Goal: Navigation & Orientation: Find specific page/section

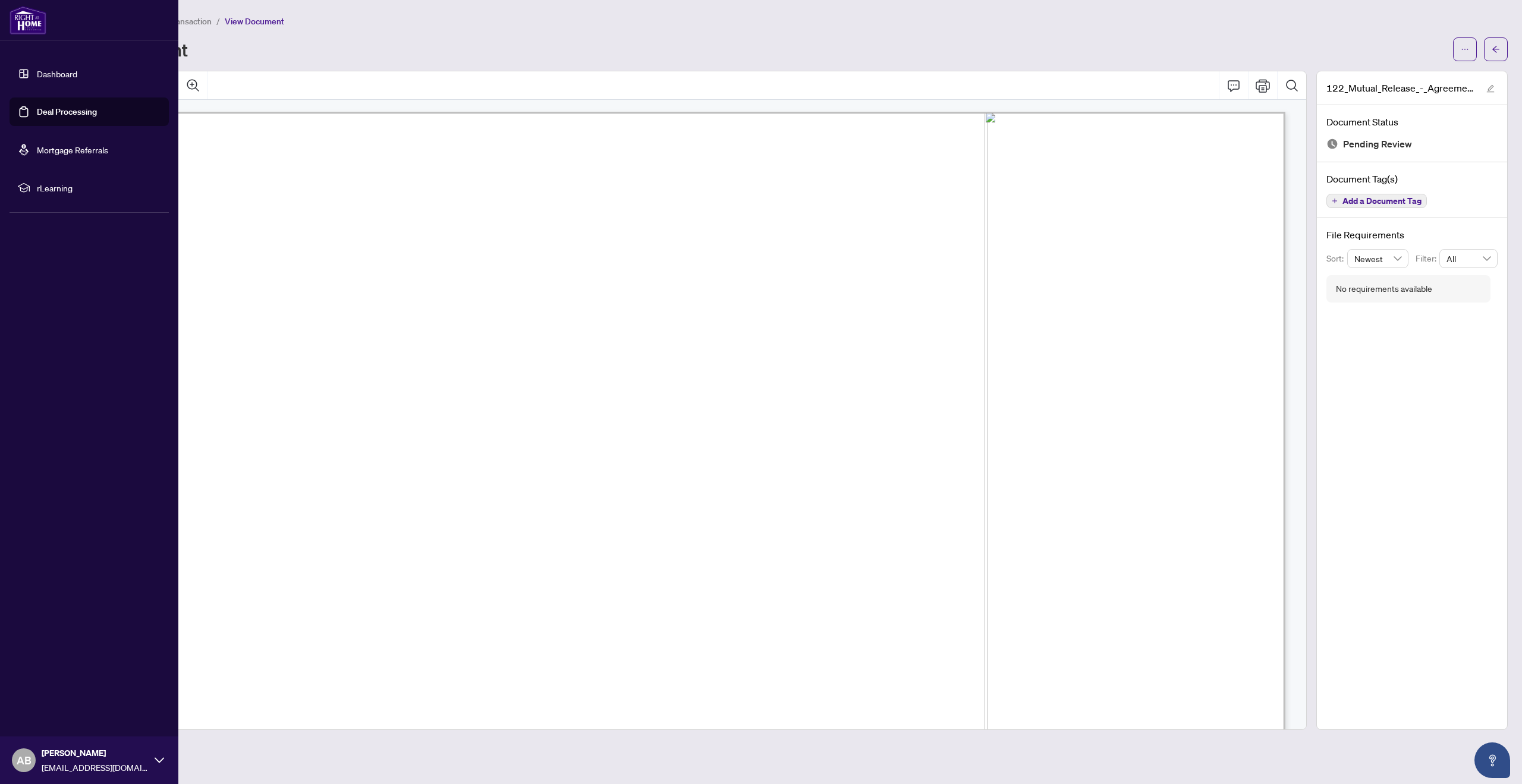
click at [65, 115] on link "Deal Processing" at bounding box center [67, 112] width 60 height 11
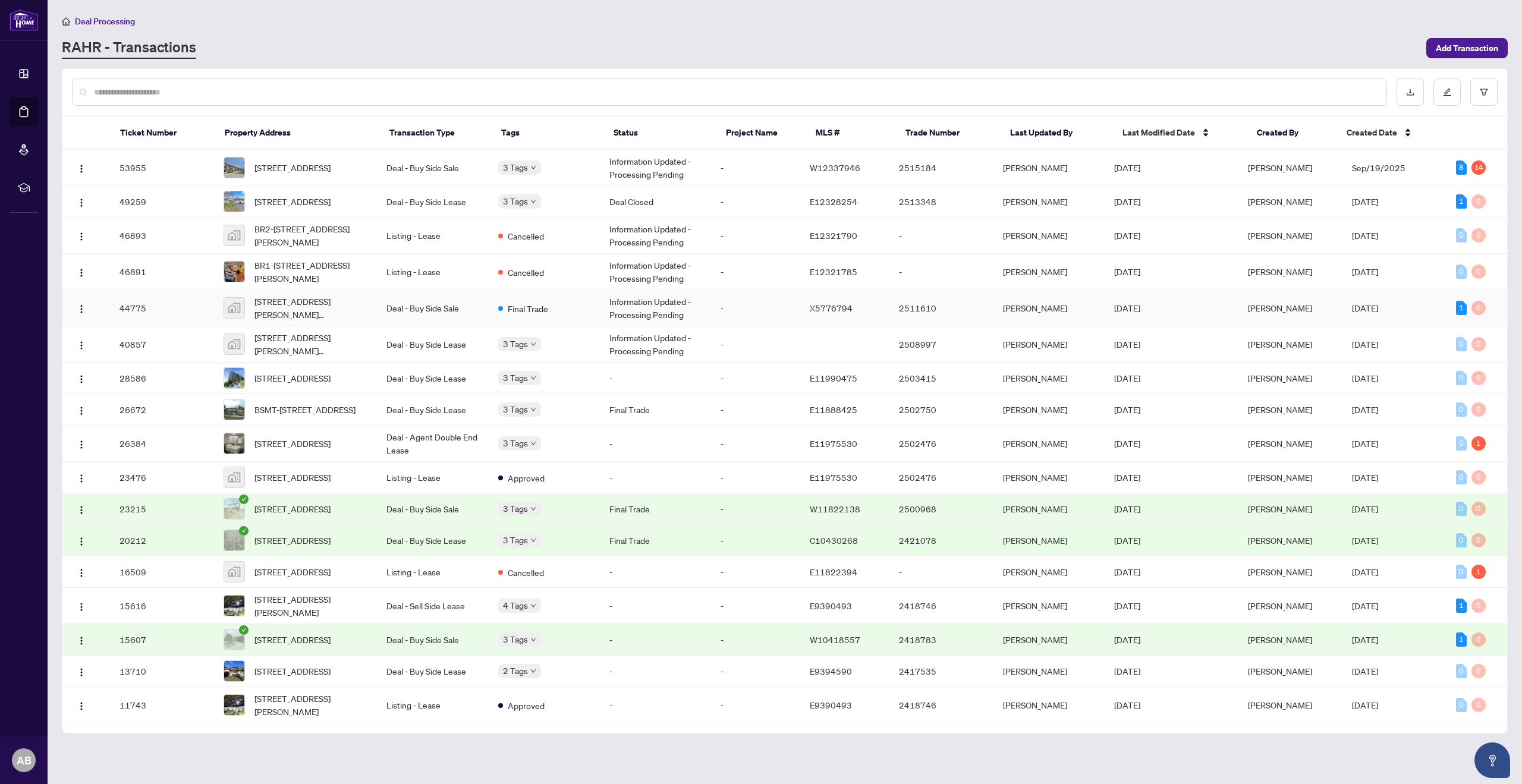
click at [607, 319] on td "Information Updated - Processing Pending" at bounding box center [655, 308] width 111 height 36
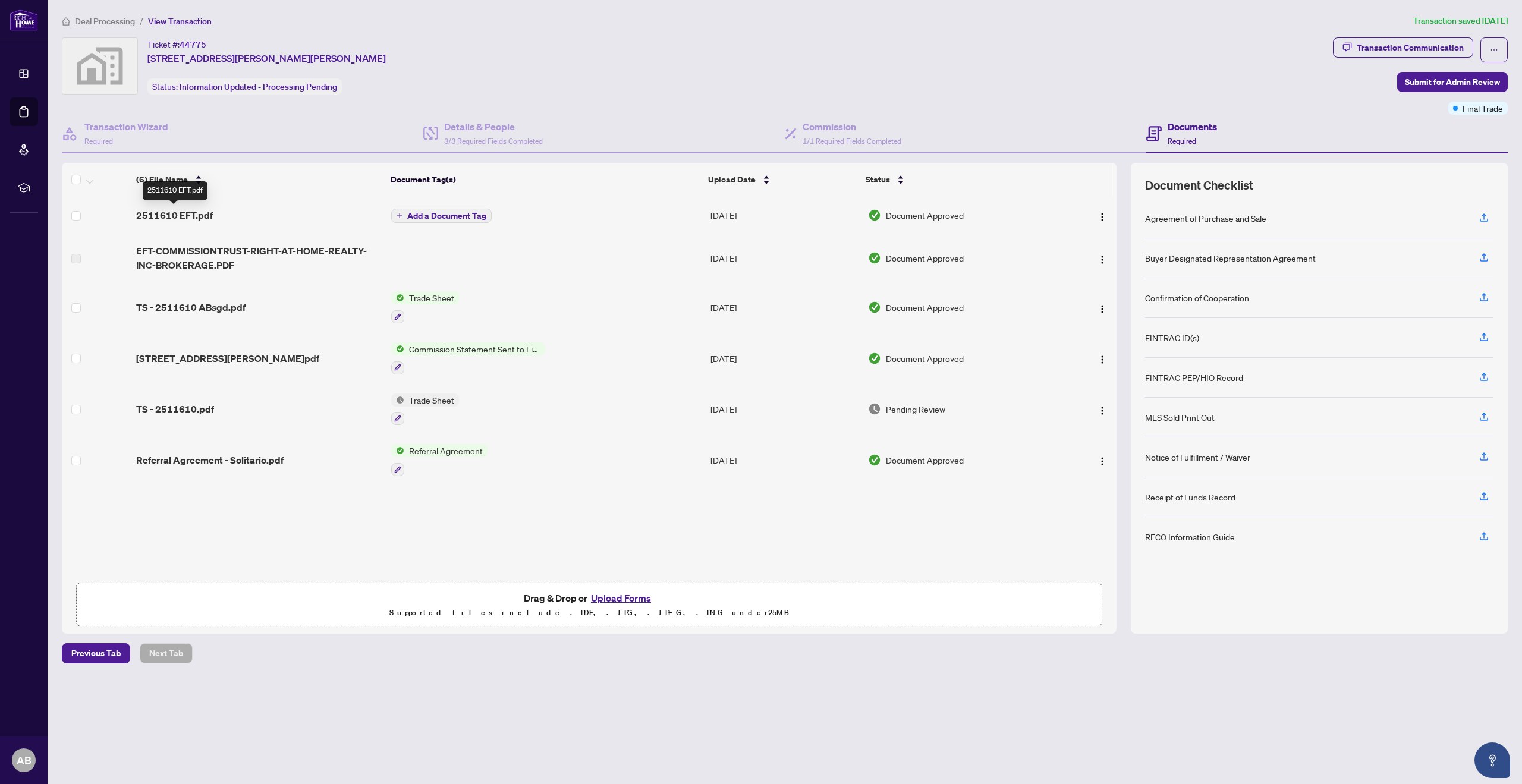
click at [172, 214] on span "2511610 EFT.pdf" at bounding box center [175, 215] width 77 height 14
